Goal: Task Accomplishment & Management: Manage account settings

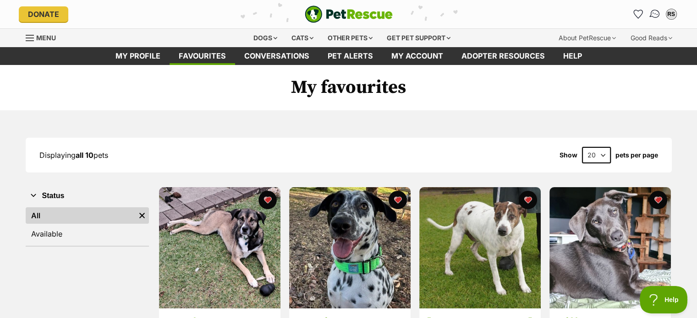
click at [653, 11] on img "Conversations" at bounding box center [654, 14] width 12 height 12
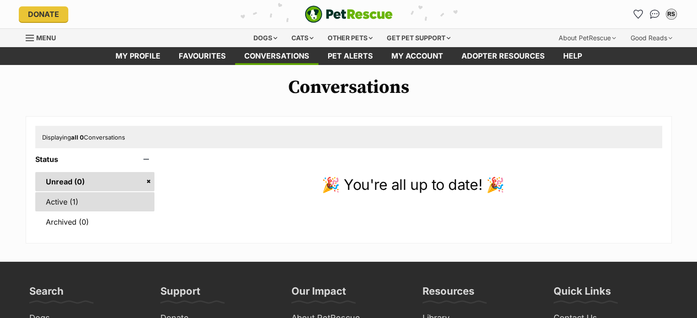
click at [70, 203] on link "Active (1)" at bounding box center [95, 201] width 120 height 19
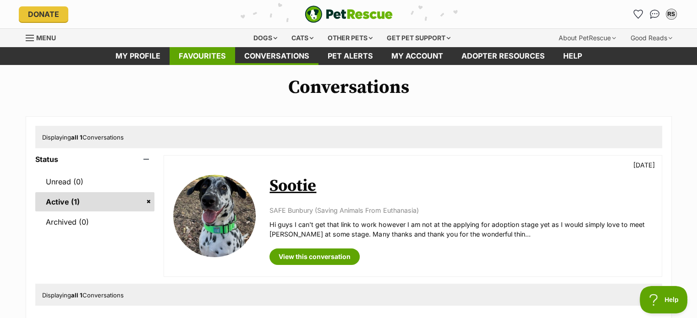
click at [212, 55] on link "Favourites" at bounding box center [203, 56] width 66 height 18
